Goal: Task Accomplishment & Management: Manage account settings

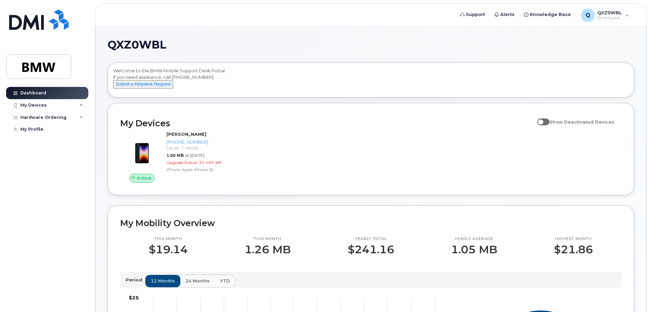
scroll to position [34, 0]
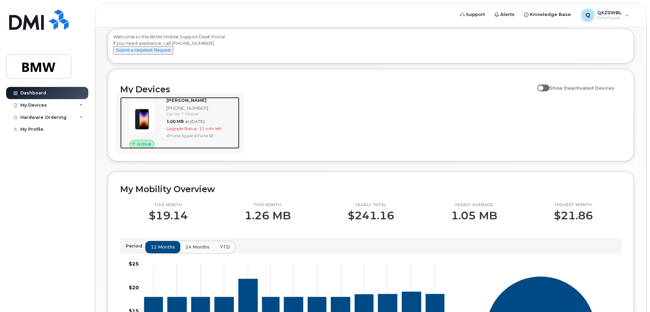
click at [202, 117] on div "Carrier: T-Mobile" at bounding box center [201, 114] width 70 height 6
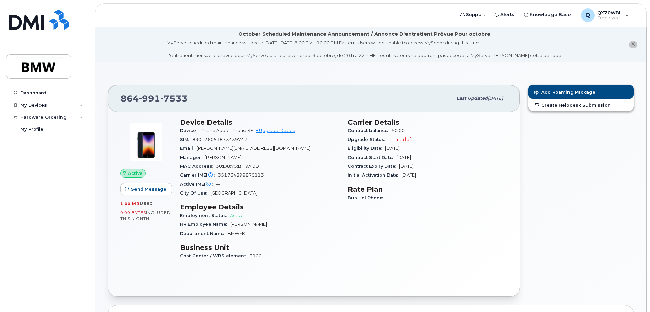
scroll to position [68, 0]
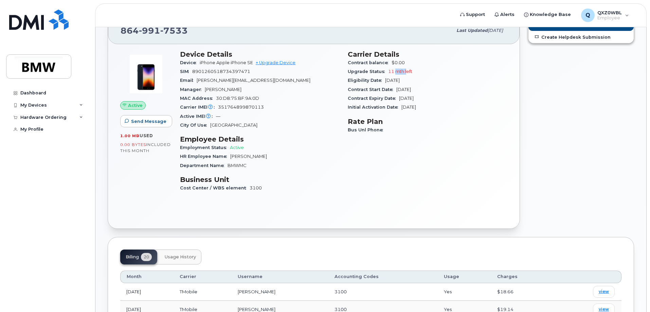
drag, startPoint x: 397, startPoint y: 72, endPoint x: 406, endPoint y: 72, distance: 9.2
click at [406, 72] on span "11 mth left" at bounding box center [400, 71] width 24 height 5
click at [456, 74] on div "Upgrade Status 11 mth left" at bounding box center [428, 71] width 160 height 9
drag, startPoint x: 430, startPoint y: 97, endPoint x: 412, endPoint y: 97, distance: 17.3
click at [412, 97] on div "Contract Expiry Date Sep 04, 2026" at bounding box center [428, 98] width 160 height 9
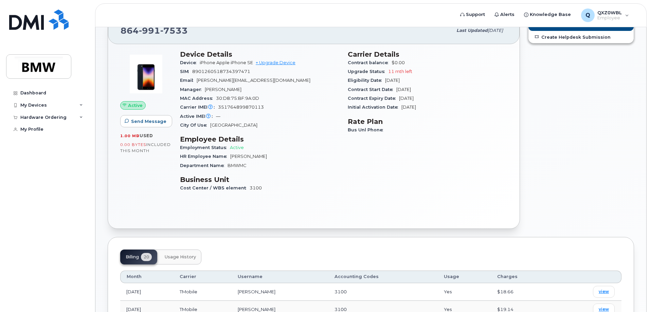
click at [464, 99] on div "Contract Expiry Date Sep 04, 2026" at bounding box center [428, 98] width 160 height 9
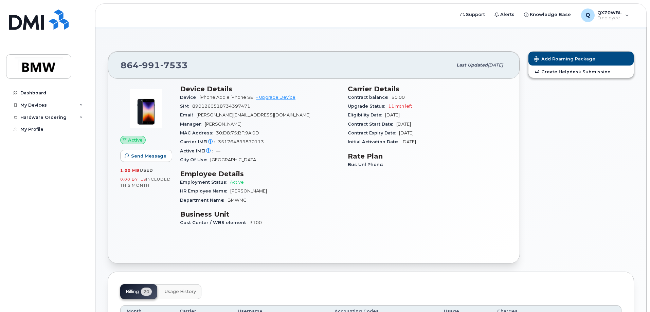
scroll to position [0, 0]
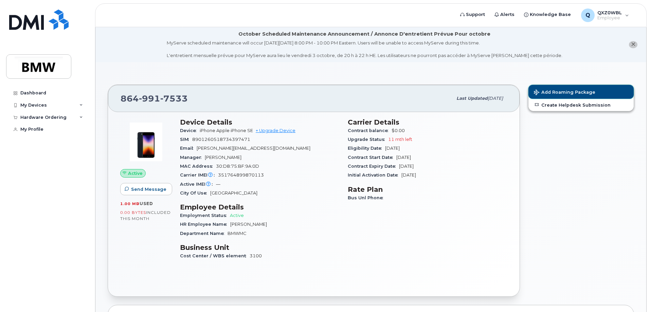
click at [579, 89] on button "Add Roaming Package" at bounding box center [580, 92] width 105 height 14
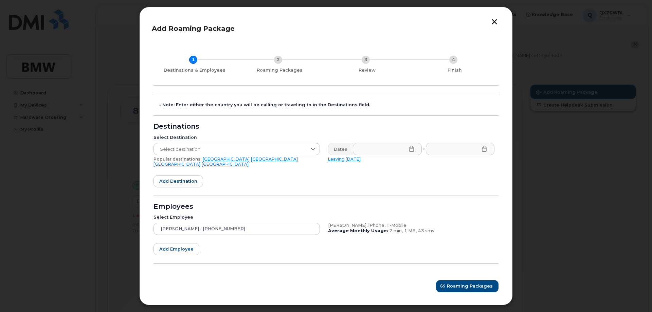
click at [493, 25] on button "button" at bounding box center [494, 22] width 10 height 7
